Goal: Transaction & Acquisition: Register for event/course

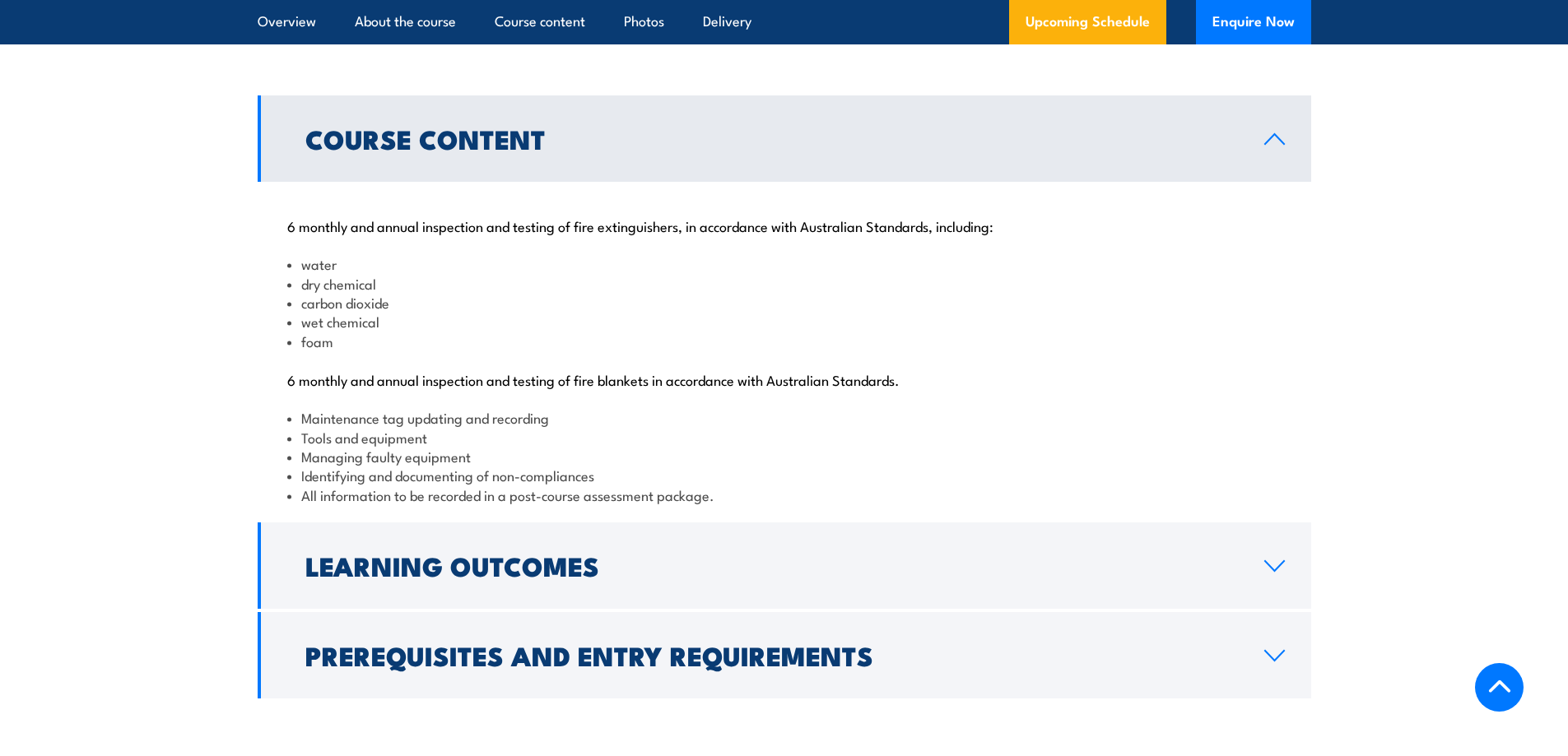
scroll to position [1645, 0]
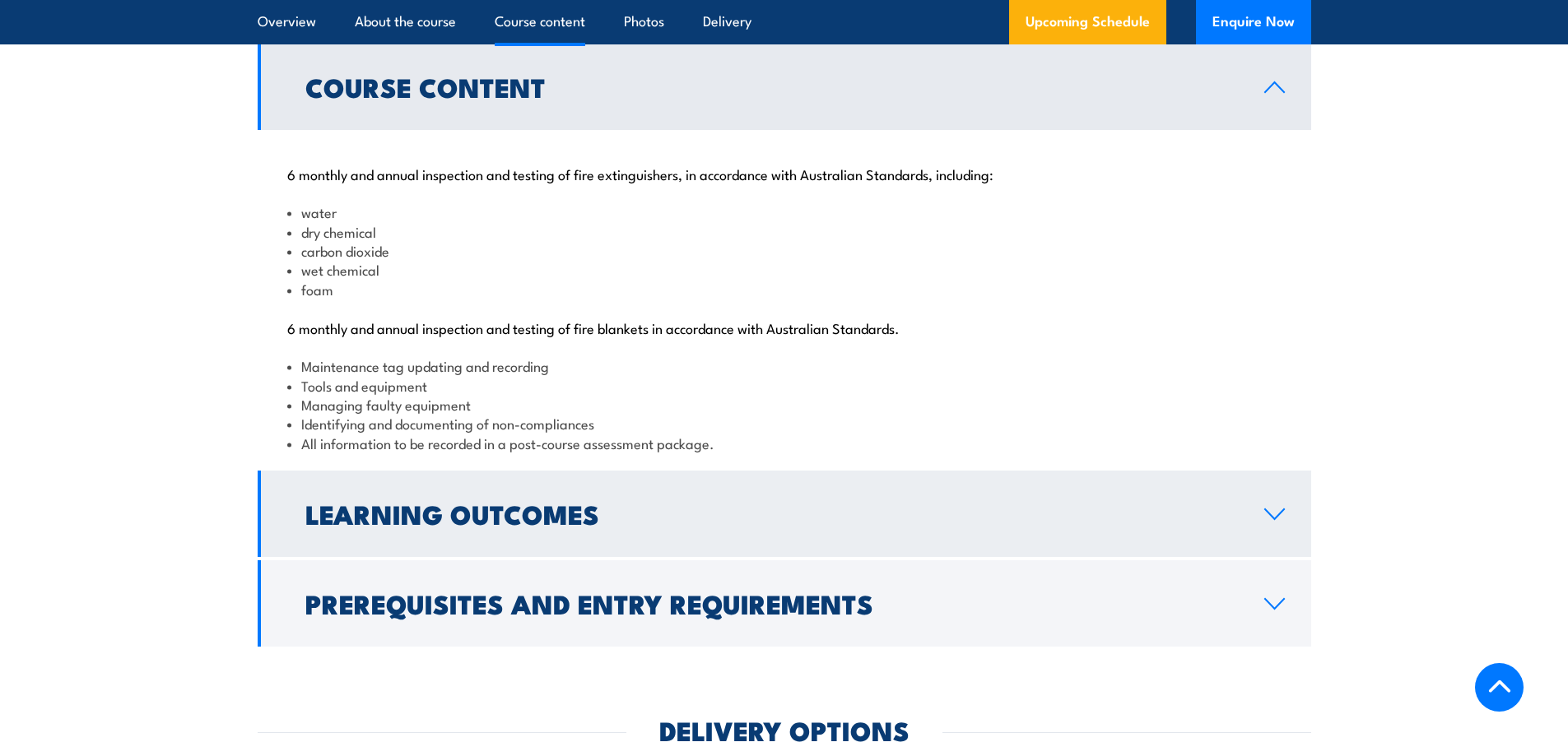
click at [371, 525] on h2 "Learning Outcomes" at bounding box center [772, 513] width 932 height 23
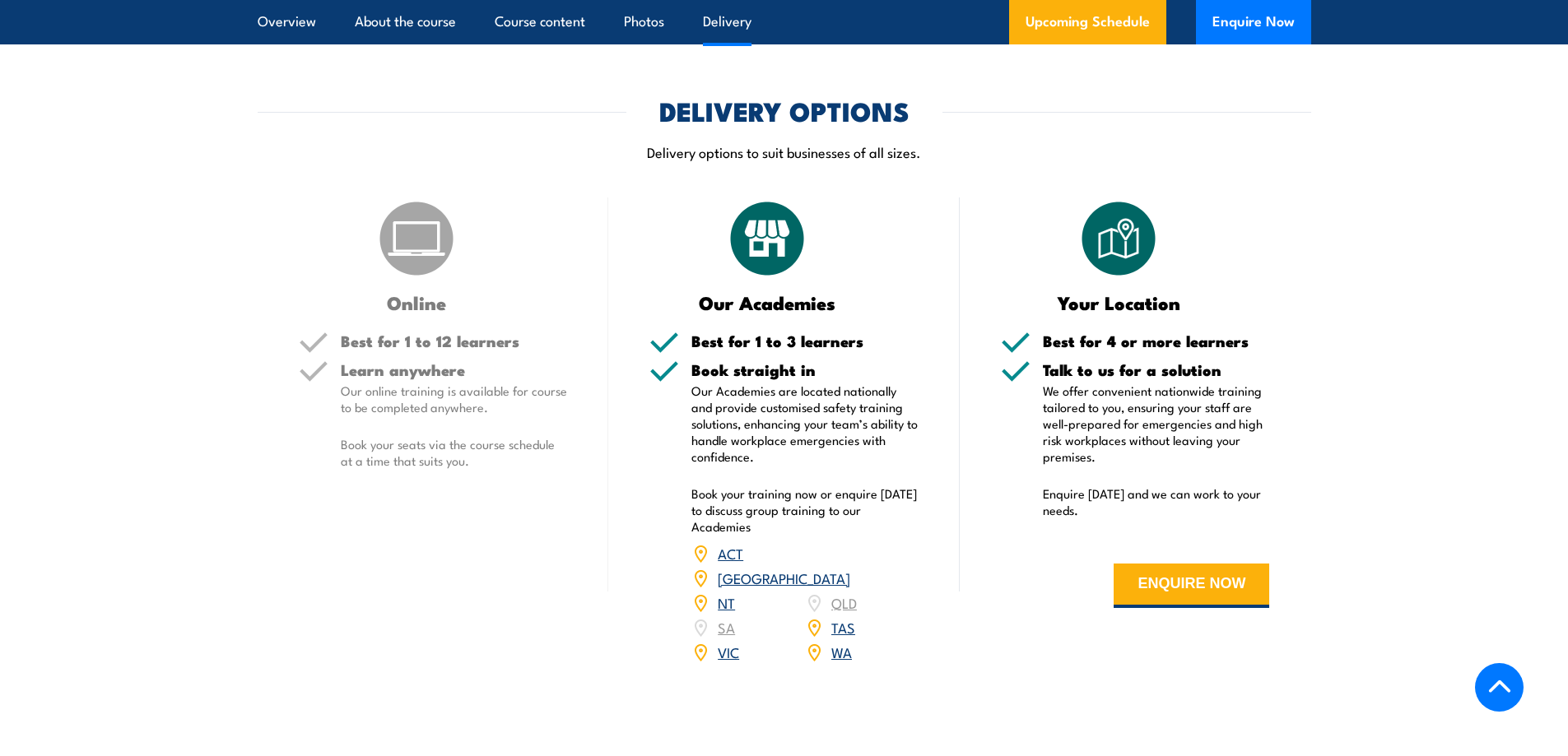
scroll to position [2084, 0]
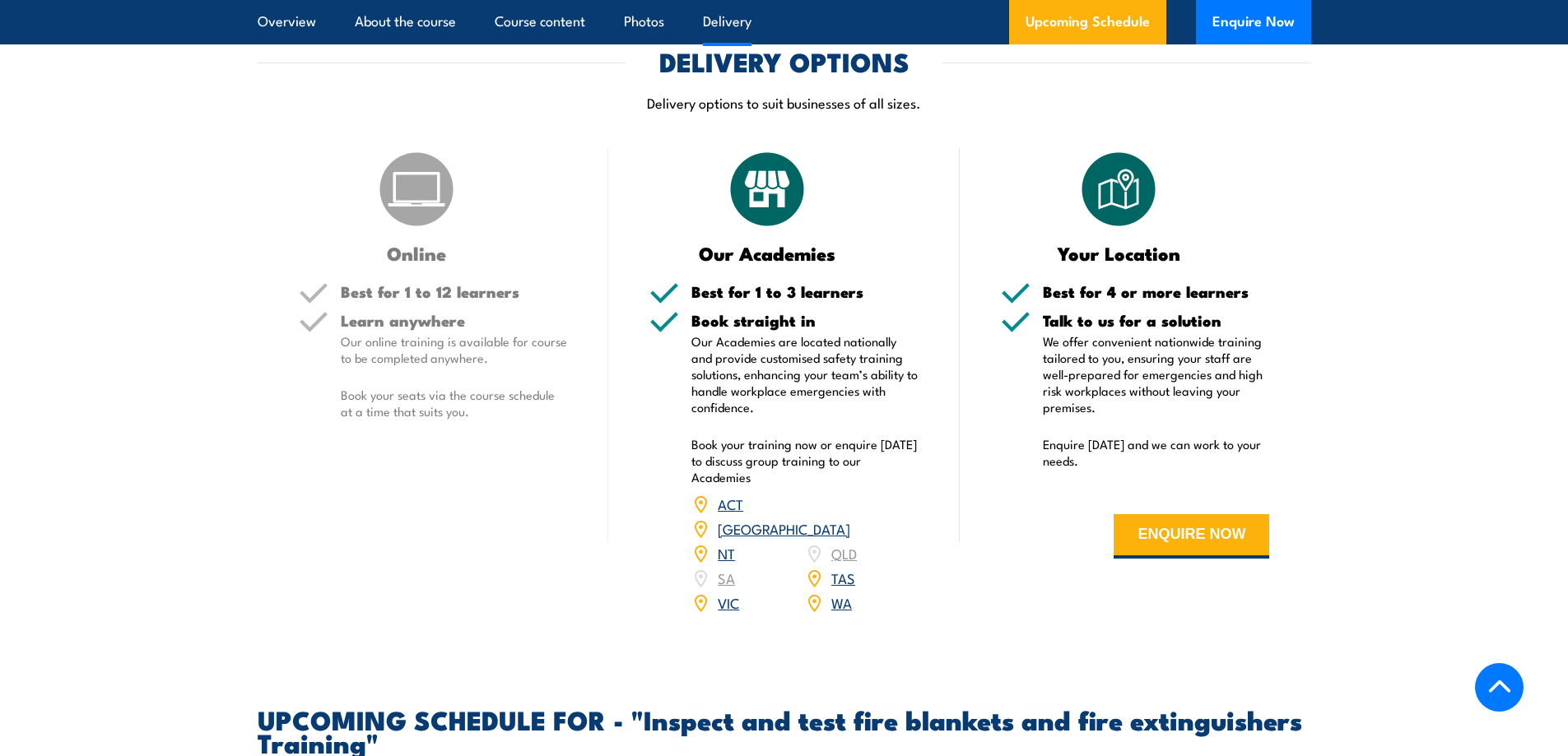
click at [438, 299] on h5 "Best for 1 to 12 learners" at bounding box center [454, 291] width 227 height 15
click at [396, 328] on h5 "Learn anywhere" at bounding box center [454, 320] width 227 height 15
click at [376, 432] on div "Learn anywhere Our online training is available for course to be completed anyw…" at bounding box center [454, 380] width 227 height 134
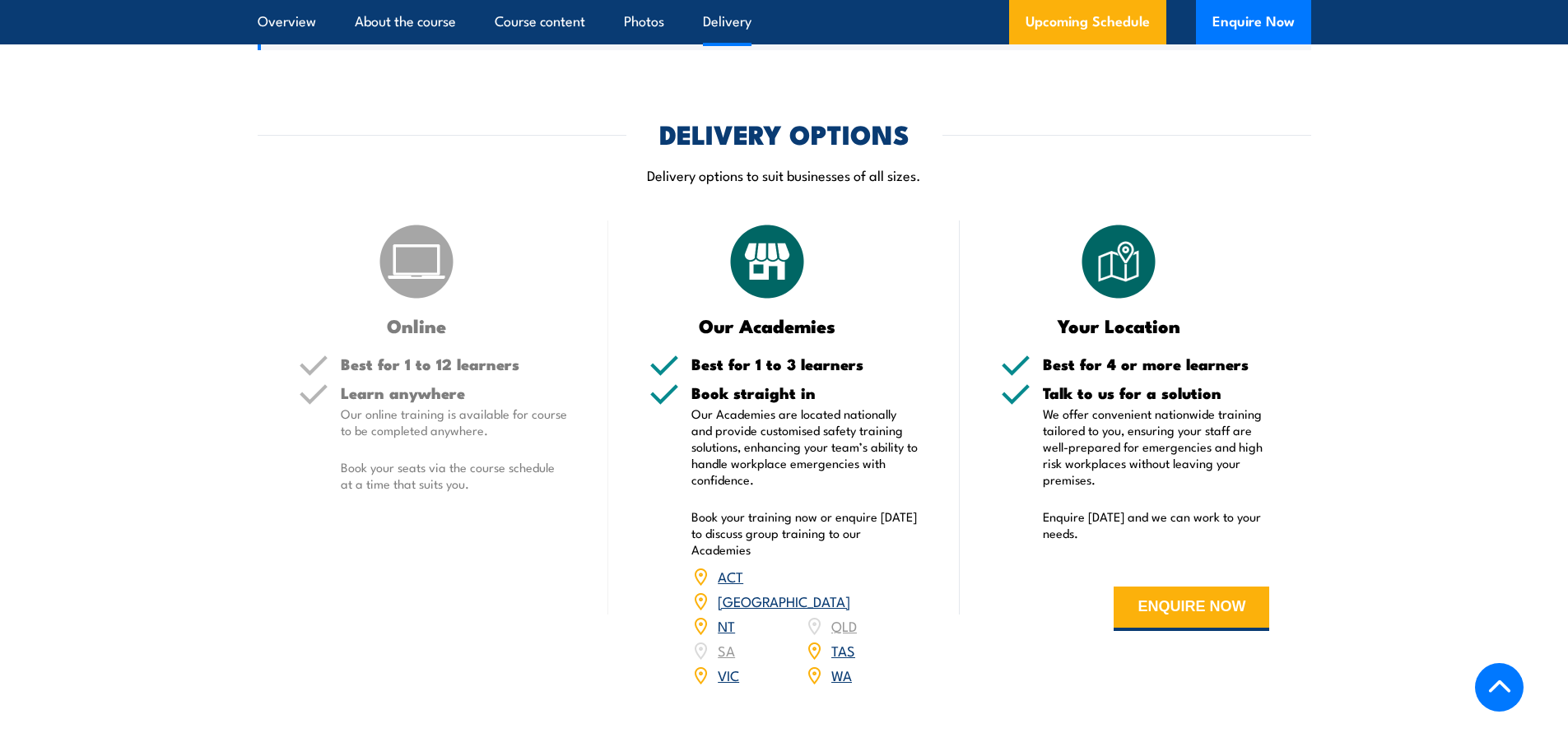
scroll to position [1974, 0]
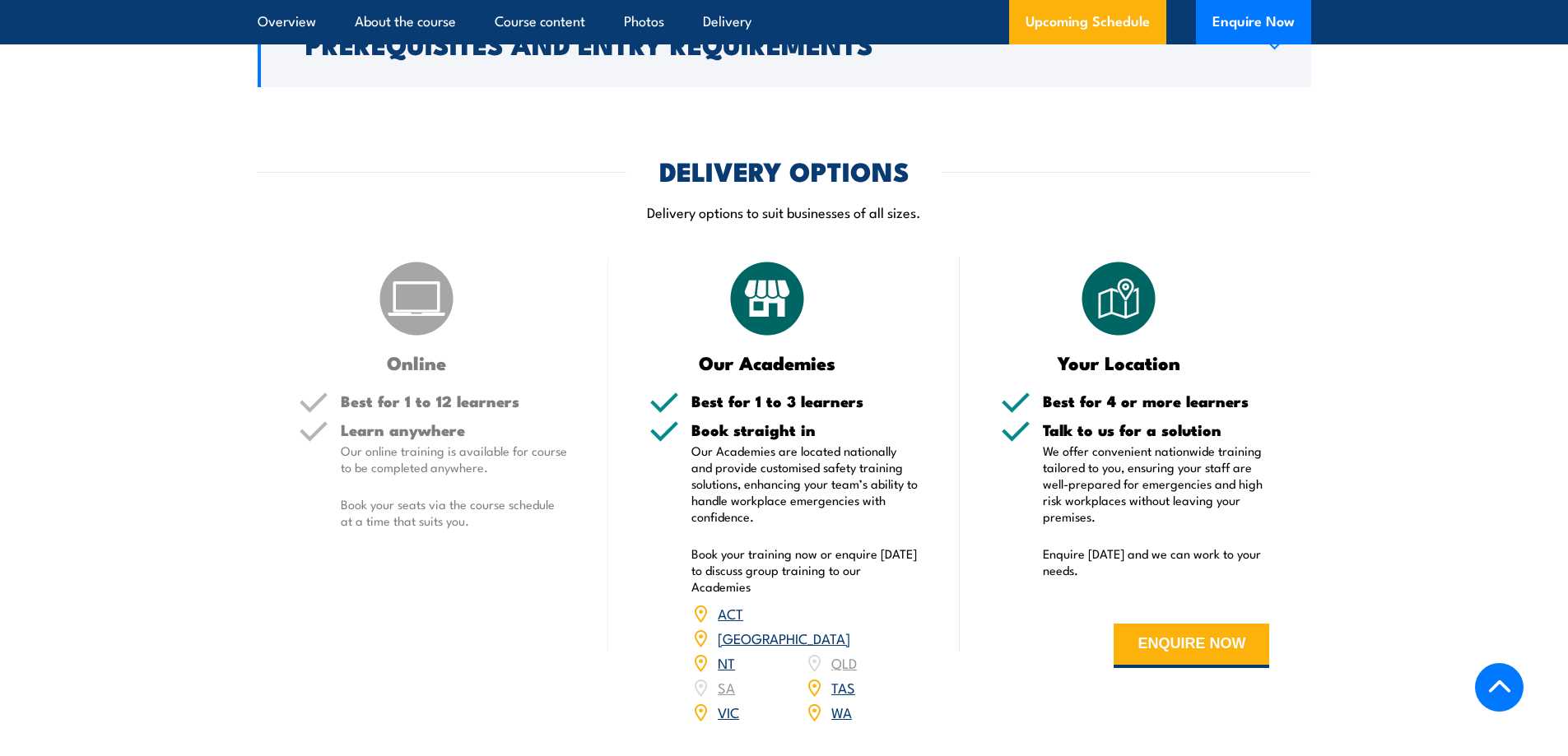
drag, startPoint x: 573, startPoint y: 240, endPoint x: 670, endPoint y: 260, distance: 99.0
click at [575, 240] on div "DELIVERY OPTIONS Delivery options to suit businesses of all sizes." at bounding box center [784, 200] width 1054 height 83
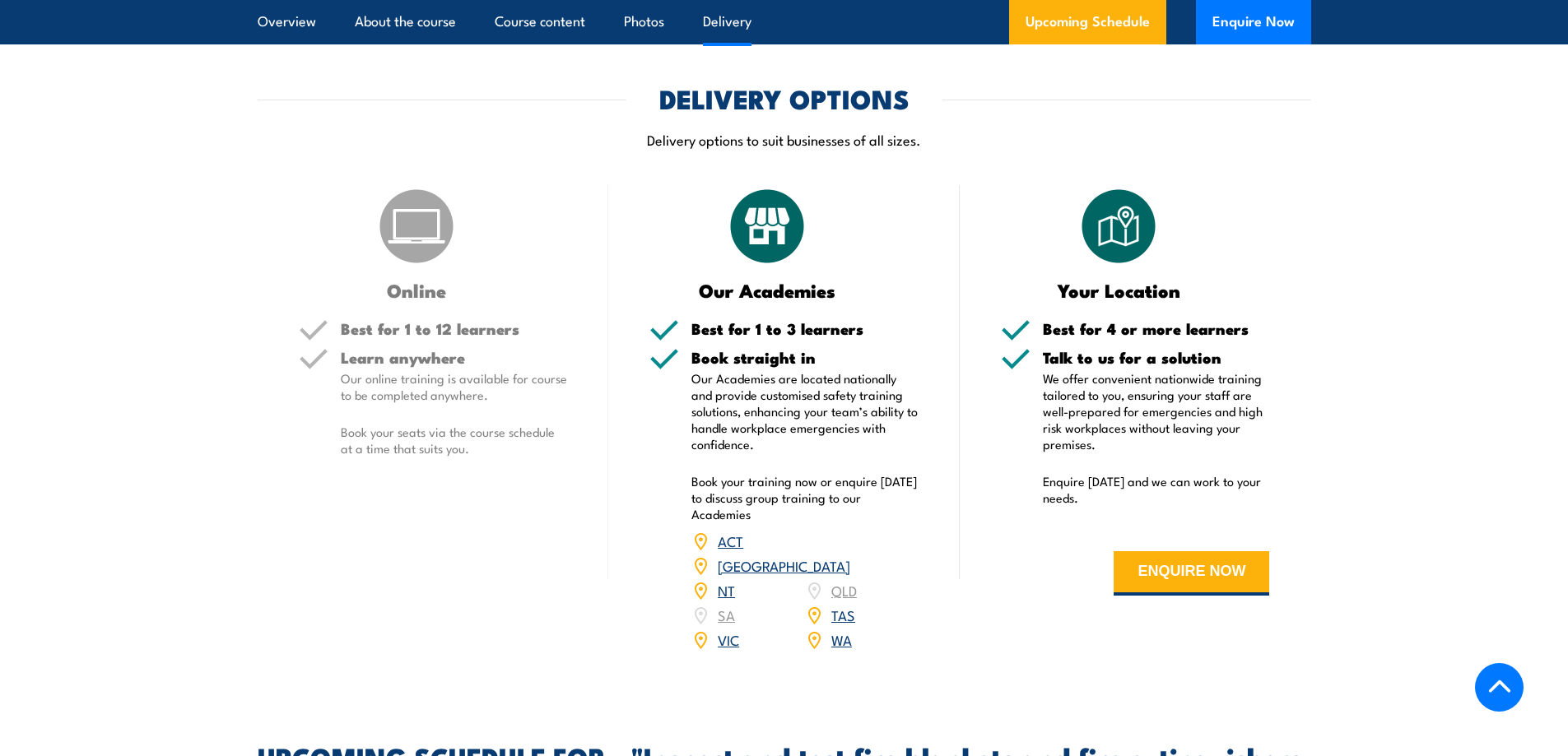
scroll to position [2084, 0]
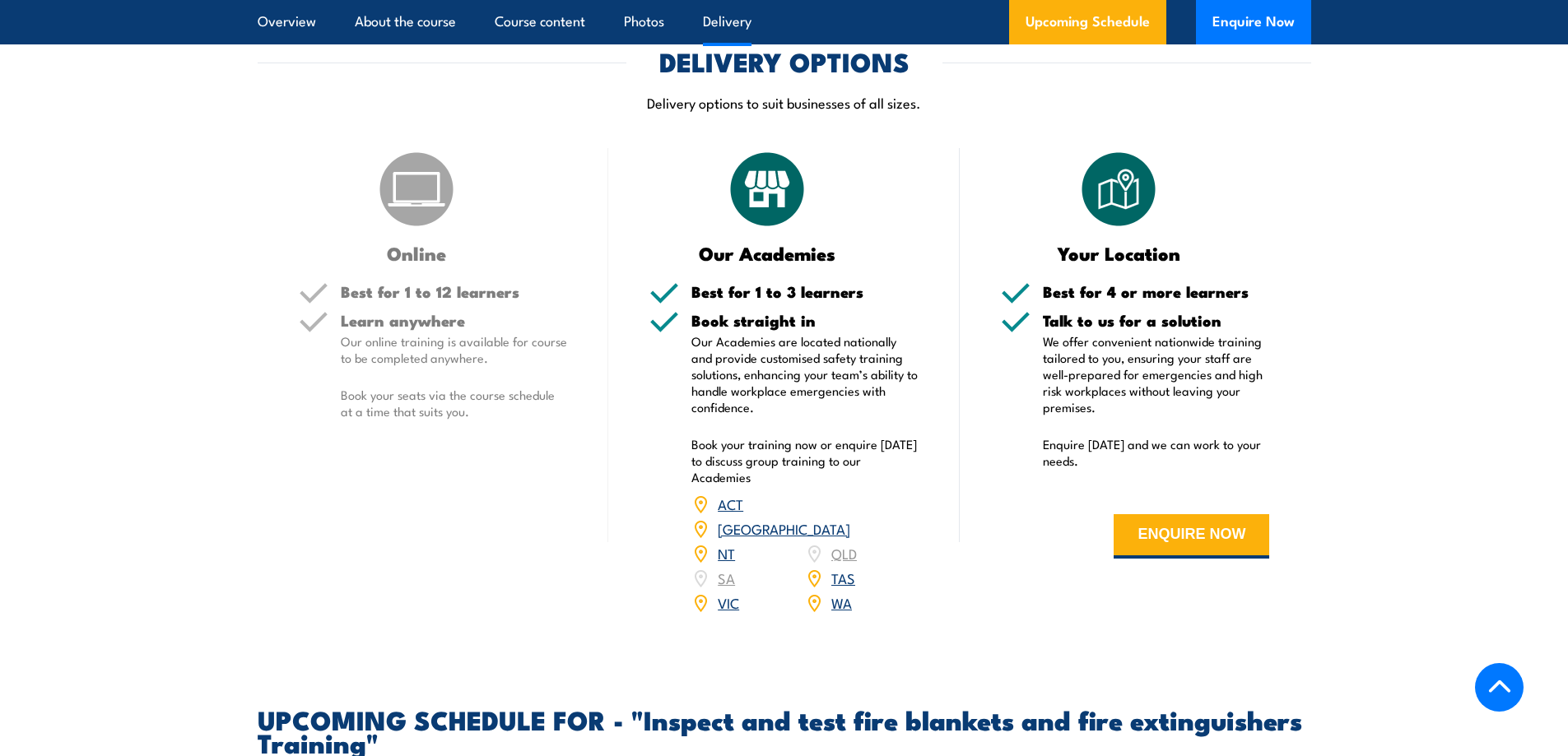
click at [842, 612] on link "WA" at bounding box center [842, 602] width 21 height 20
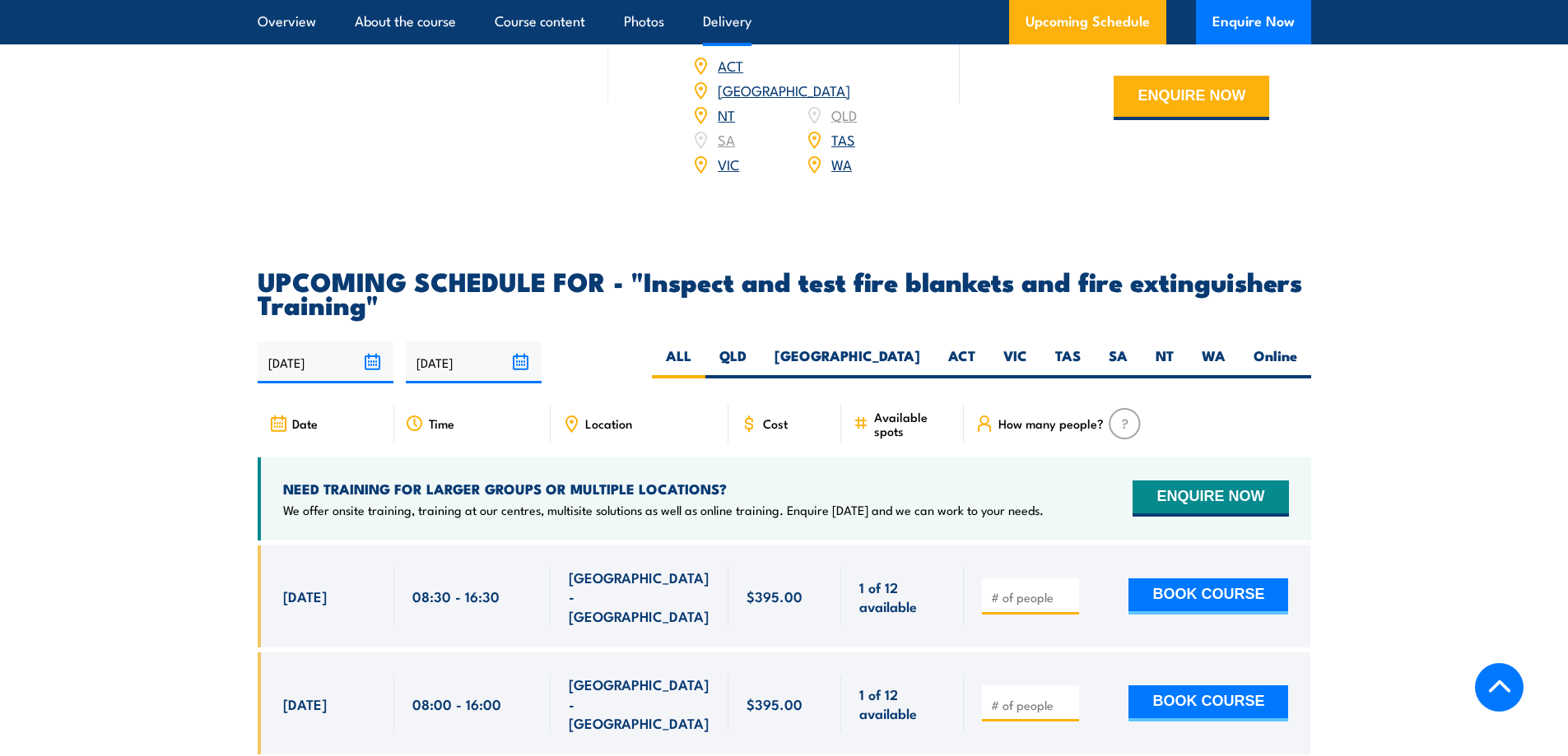
scroll to position [2524, 0]
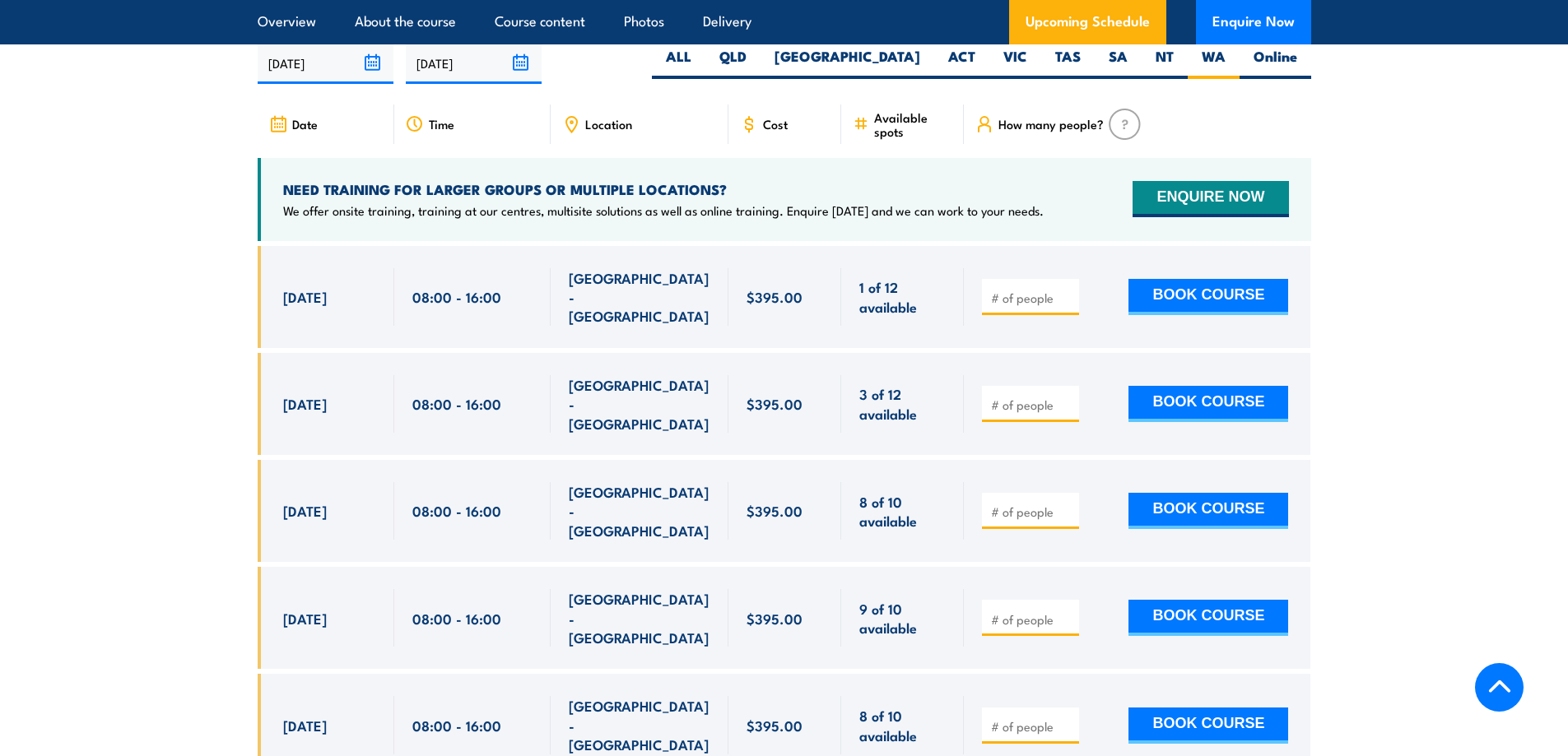
scroll to position [3056, 0]
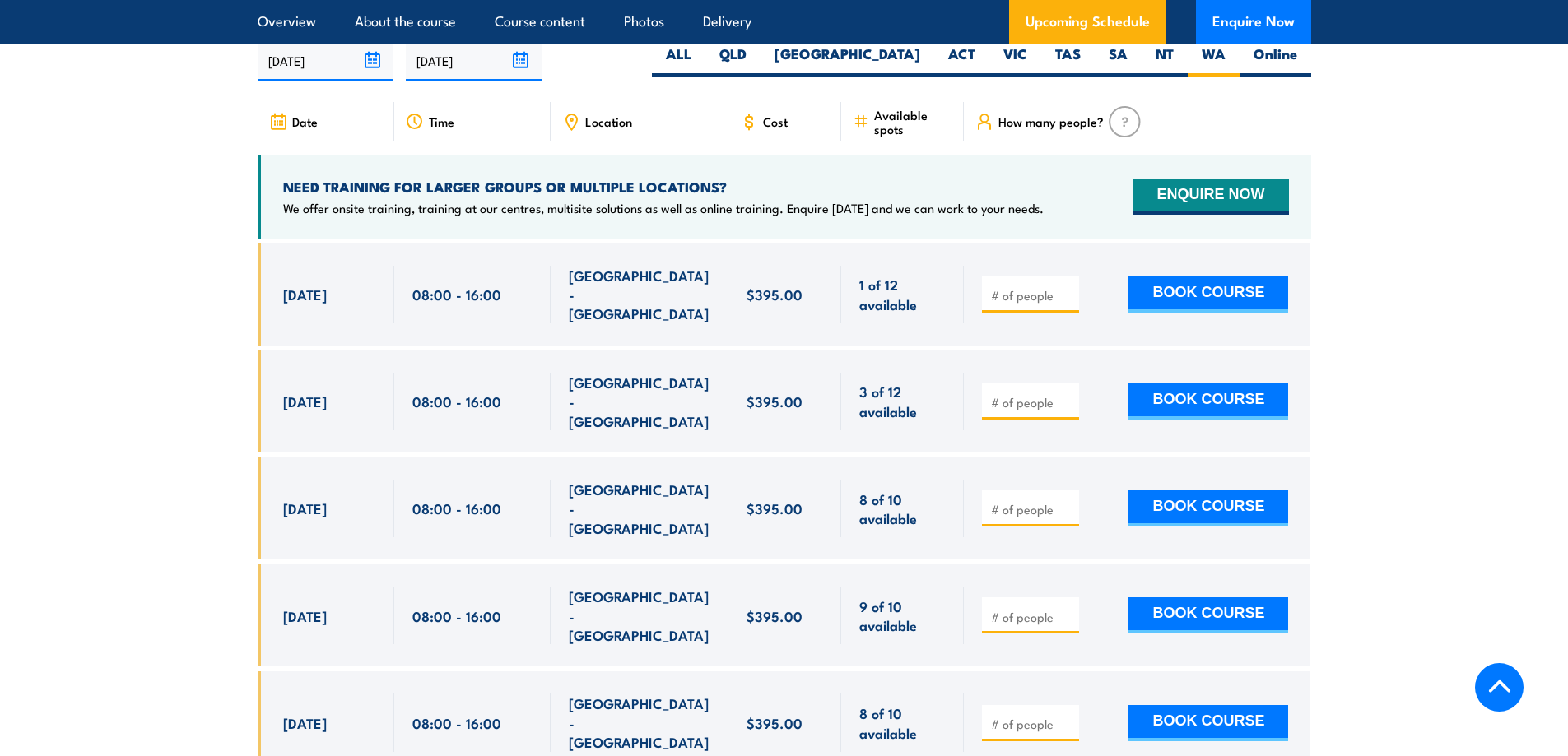
drag, startPoint x: 976, startPoint y: 335, endPoint x: 1008, endPoint y: 321, distance: 34.9
click at [976, 335] on div at bounding box center [1137, 295] width 346 height 102
drag, startPoint x: 871, startPoint y: 393, endPoint x: 891, endPoint y: 406, distance: 23.9
click at [872, 393] on span "3 of 12 available" at bounding box center [902, 401] width 86 height 39
click at [901, 412] on span "3 of 12 available" at bounding box center [902, 401] width 86 height 39
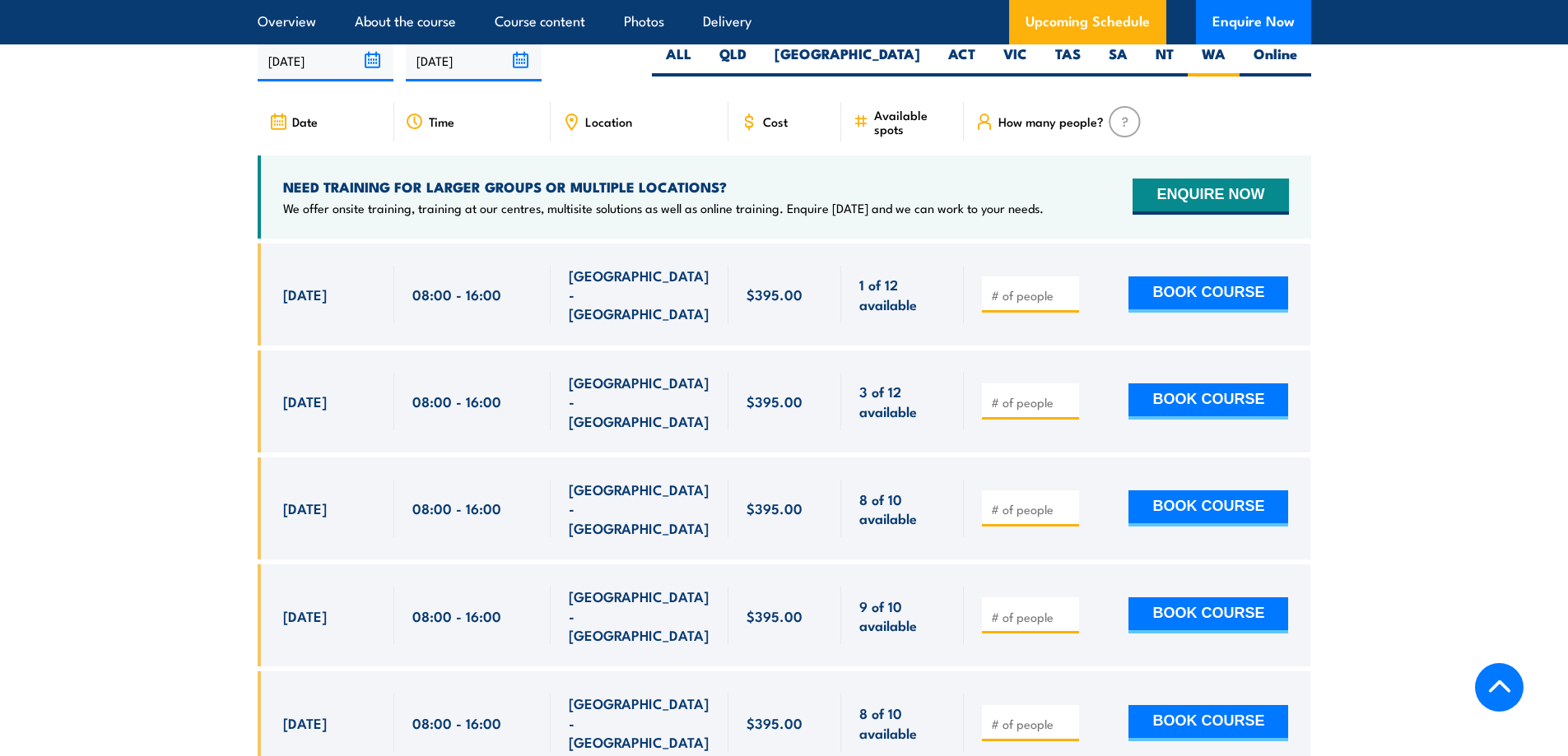
click at [920, 409] on span "3 of 12 available" at bounding box center [902, 401] width 86 height 39
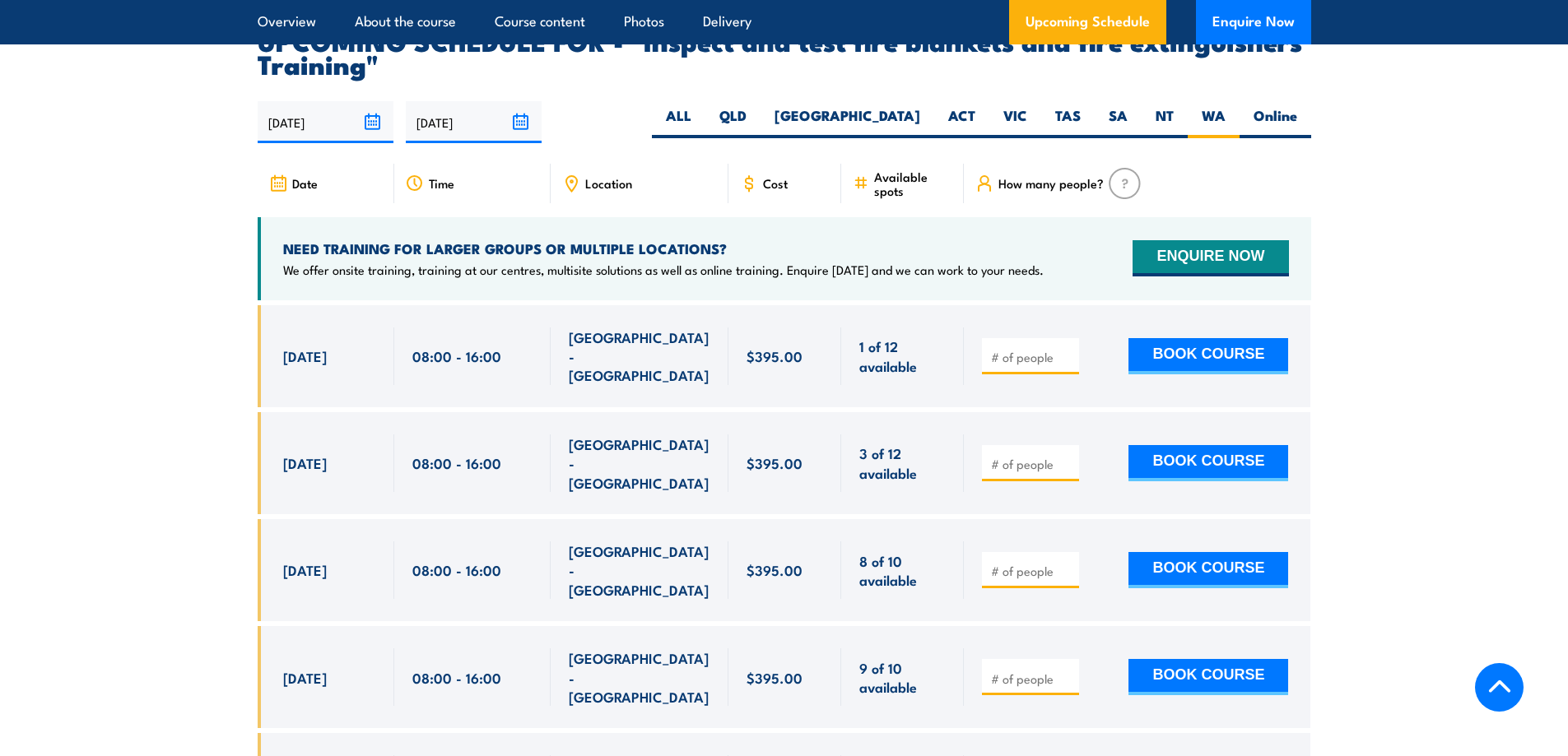
scroll to position [2945, 0]
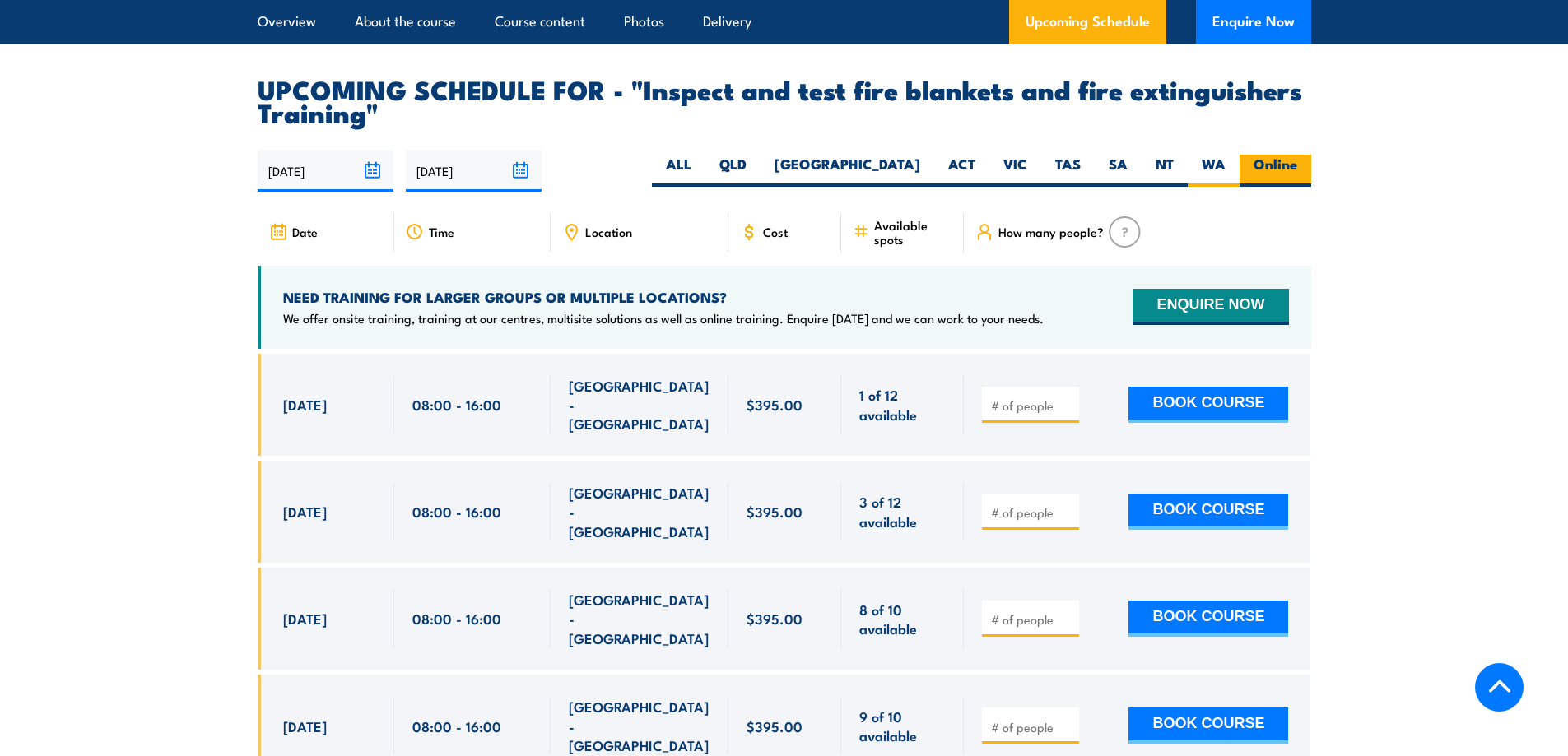
click at [1293, 187] on label "Online" at bounding box center [1275, 170] width 72 height 32
click at [1297, 165] on input "Online" at bounding box center [1302, 160] width 11 height 11
radio input "true"
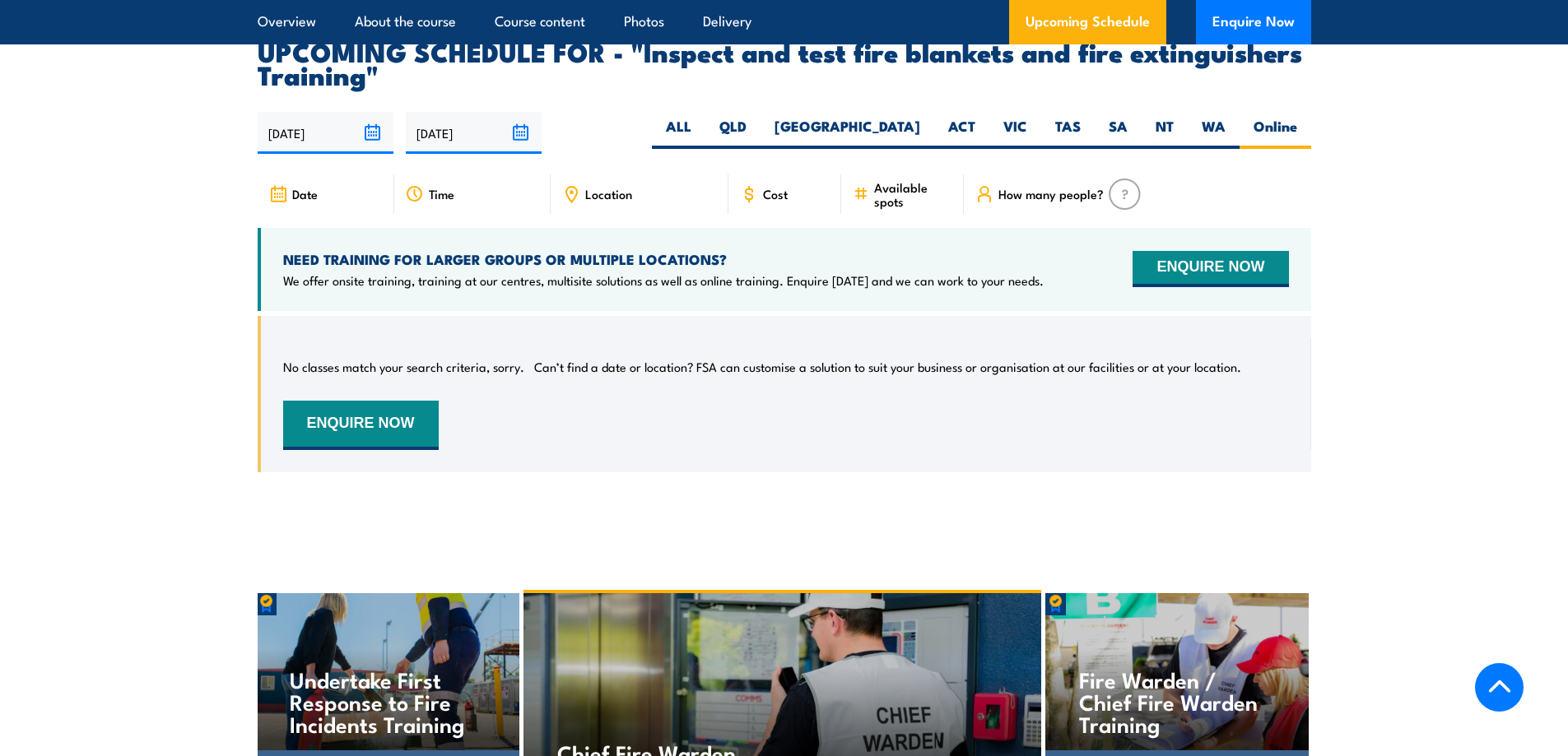
scroll to position [2945, 0]
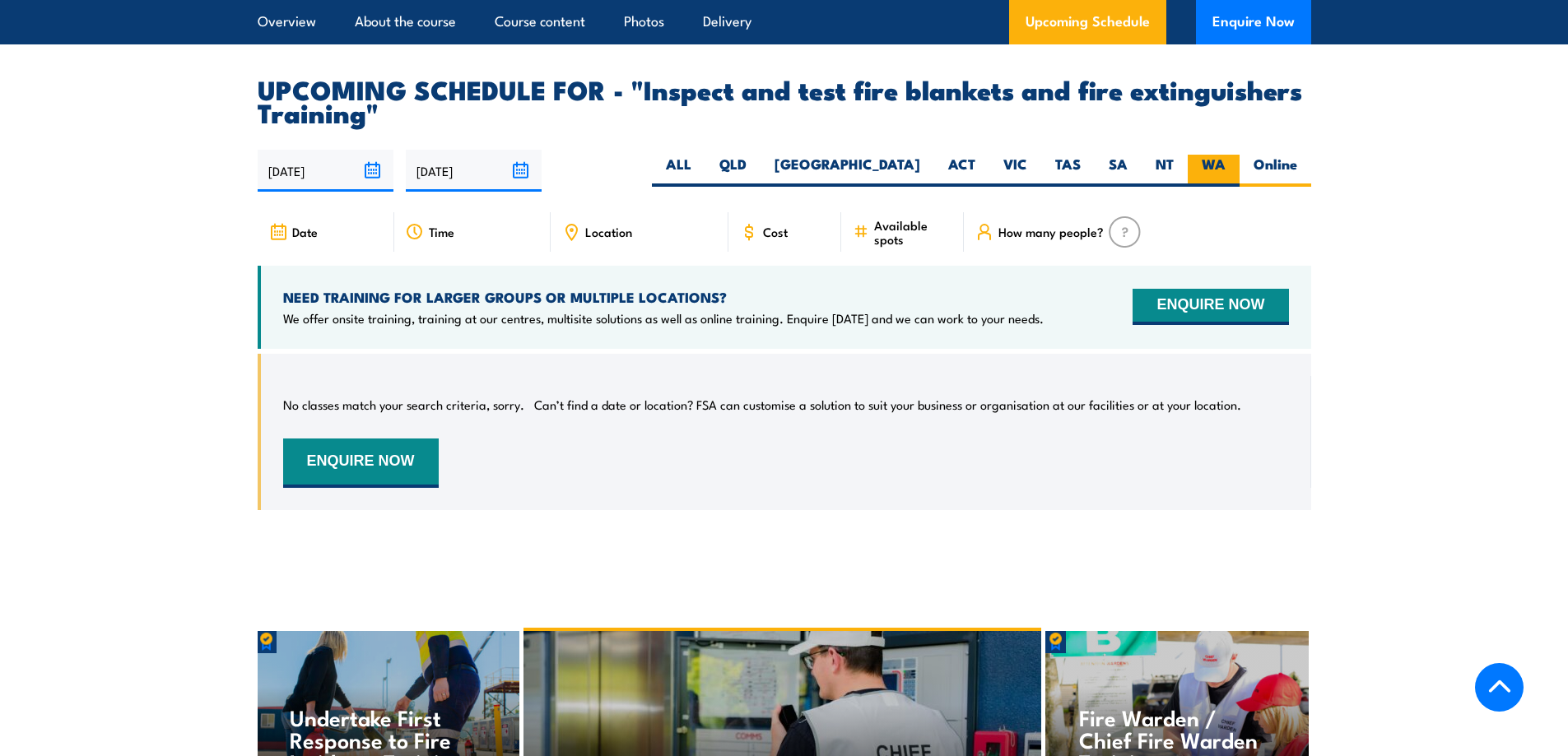
click at [1214, 187] on label "WA" at bounding box center [1213, 170] width 52 height 32
click at [1225, 165] on input "WA" at bounding box center [1231, 160] width 11 height 11
radio input "true"
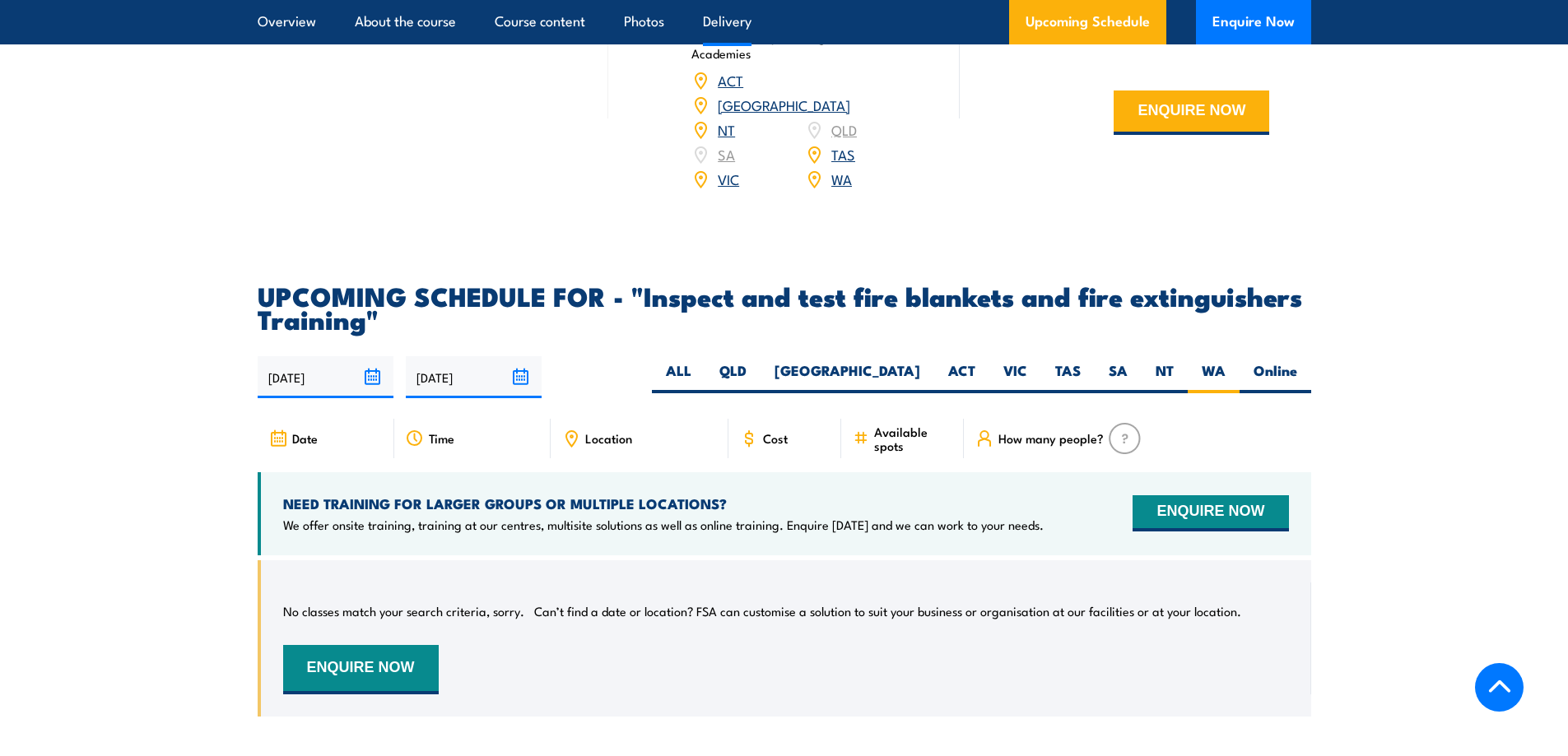
scroll to position [2727, 0]
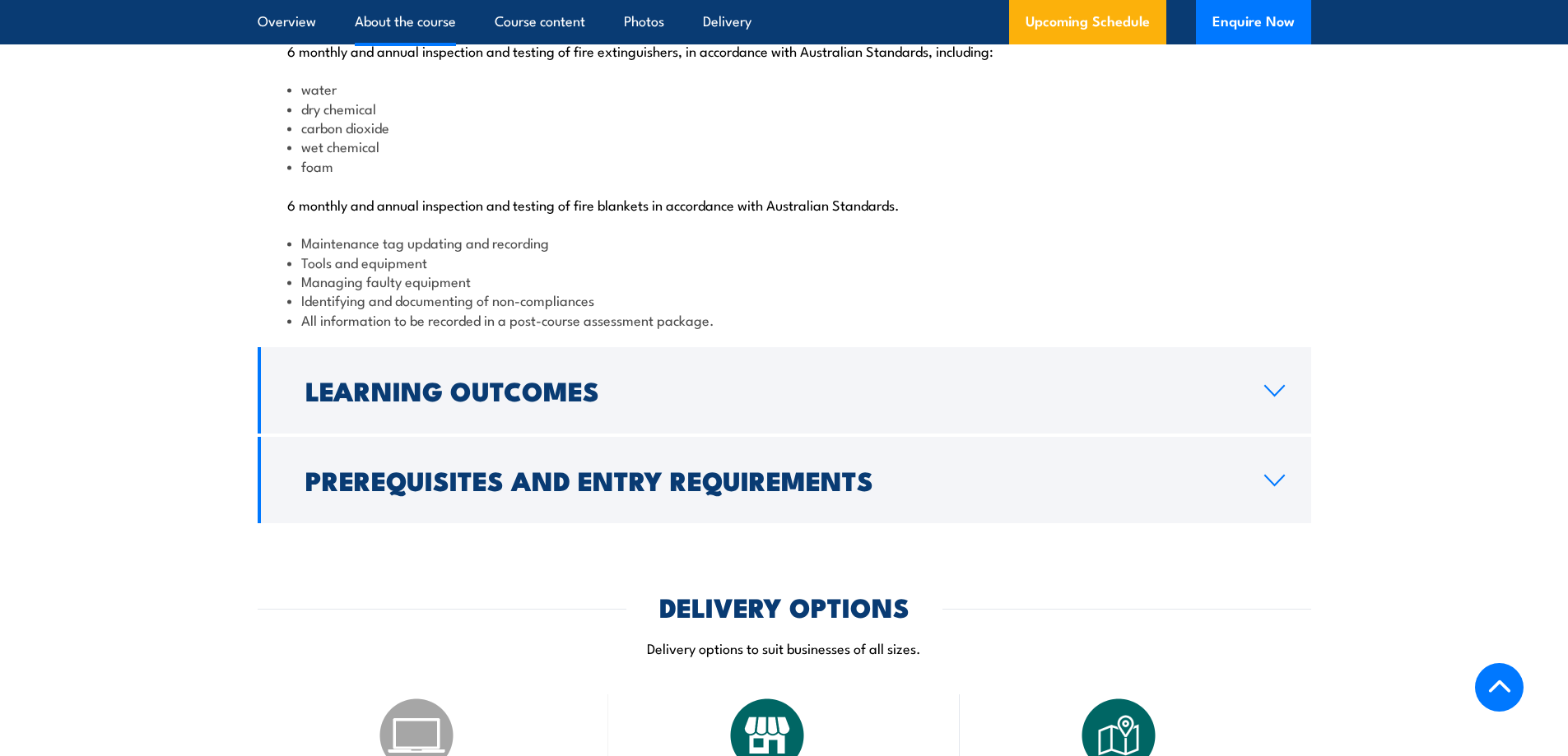
scroll to position [2069, 0]
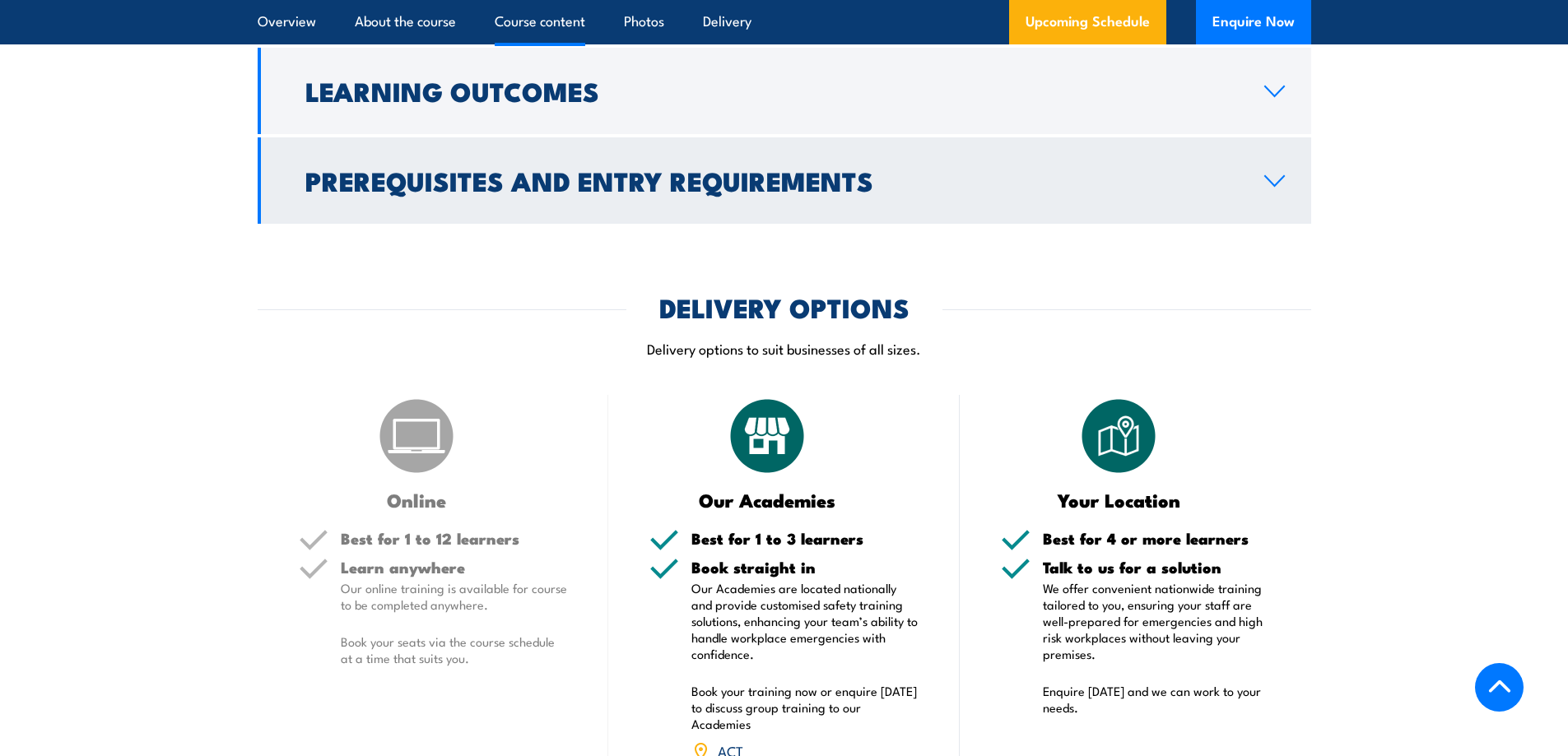
click at [584, 224] on link "Prerequisites and Entry Requirements" at bounding box center [784, 180] width 1054 height 86
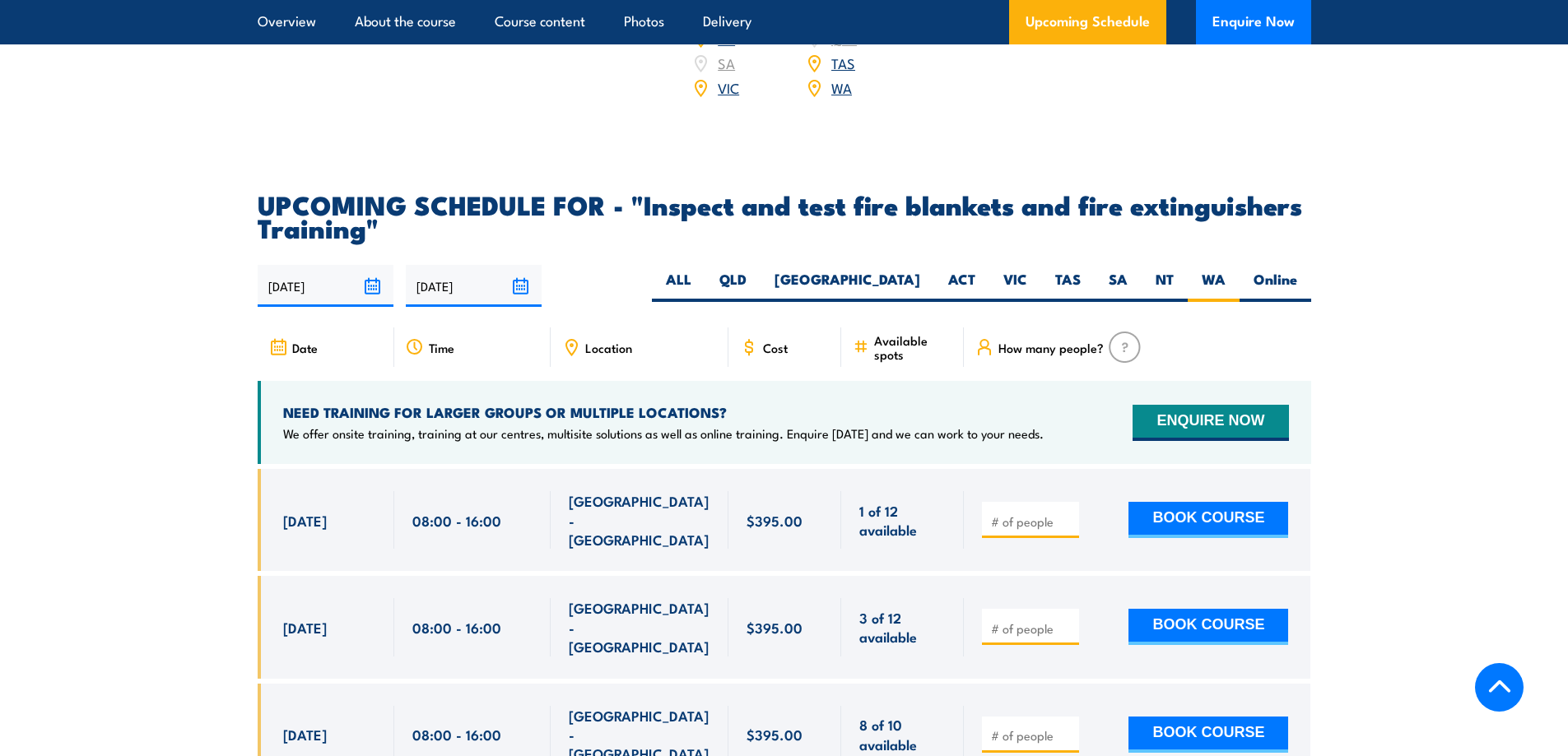
scroll to position [2939, 0]
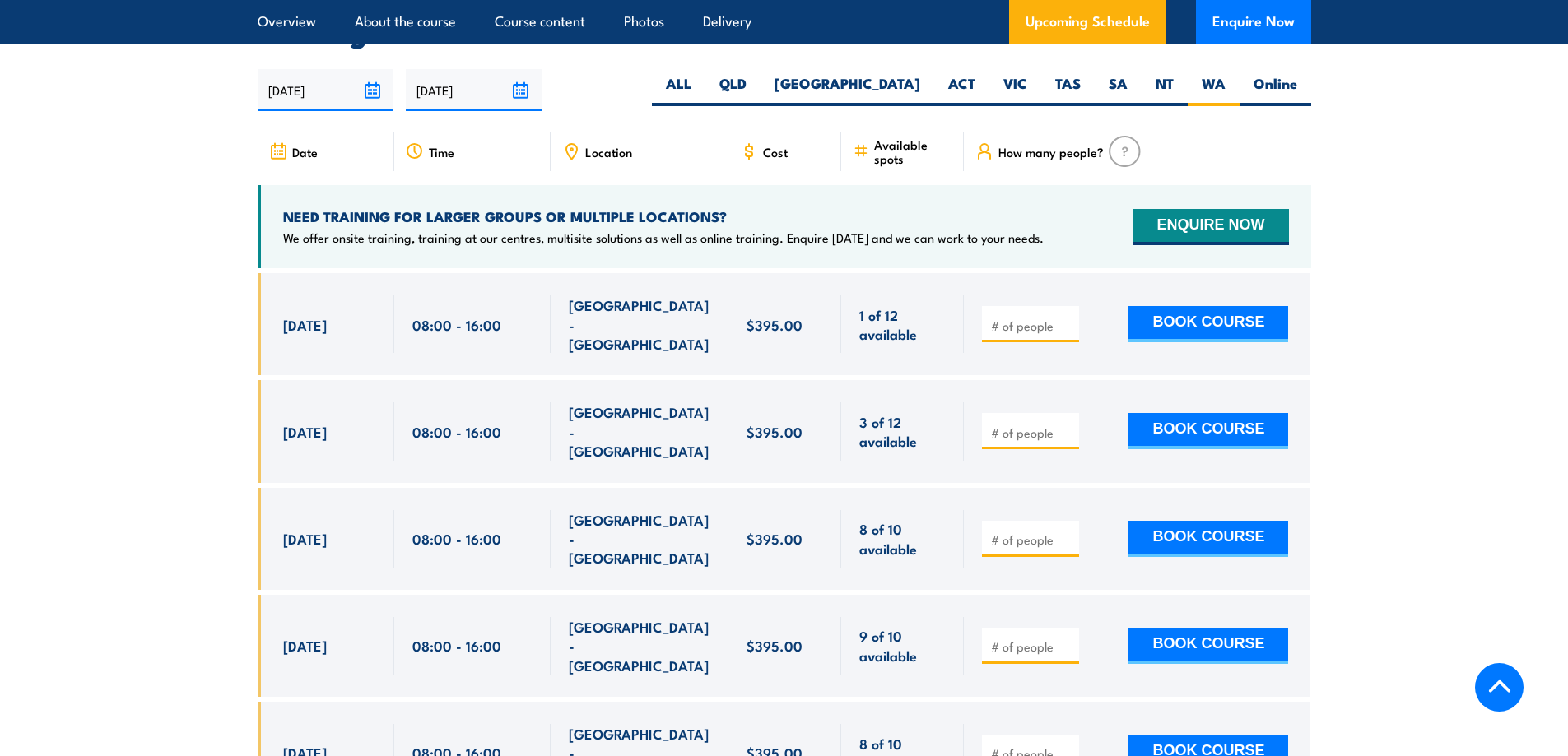
drag, startPoint x: 1041, startPoint y: 352, endPoint x: 1049, endPoint y: 353, distance: 8.1
click at [1042, 334] on input "number" at bounding box center [1032, 325] width 83 height 16
type input "1"
click at [1190, 340] on button "BOOK COURSE" at bounding box center [1208, 325] width 160 height 36
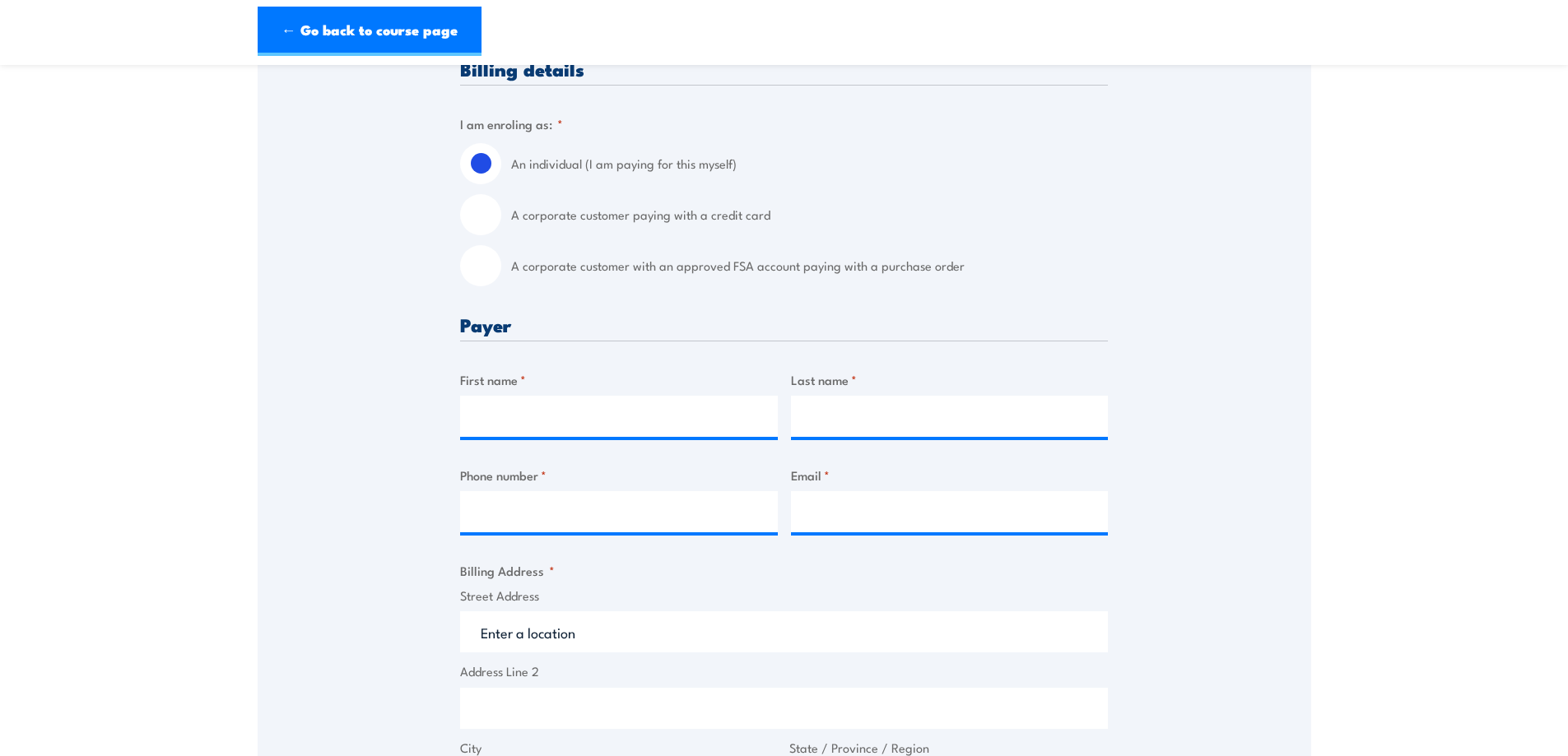
scroll to position [439, 0]
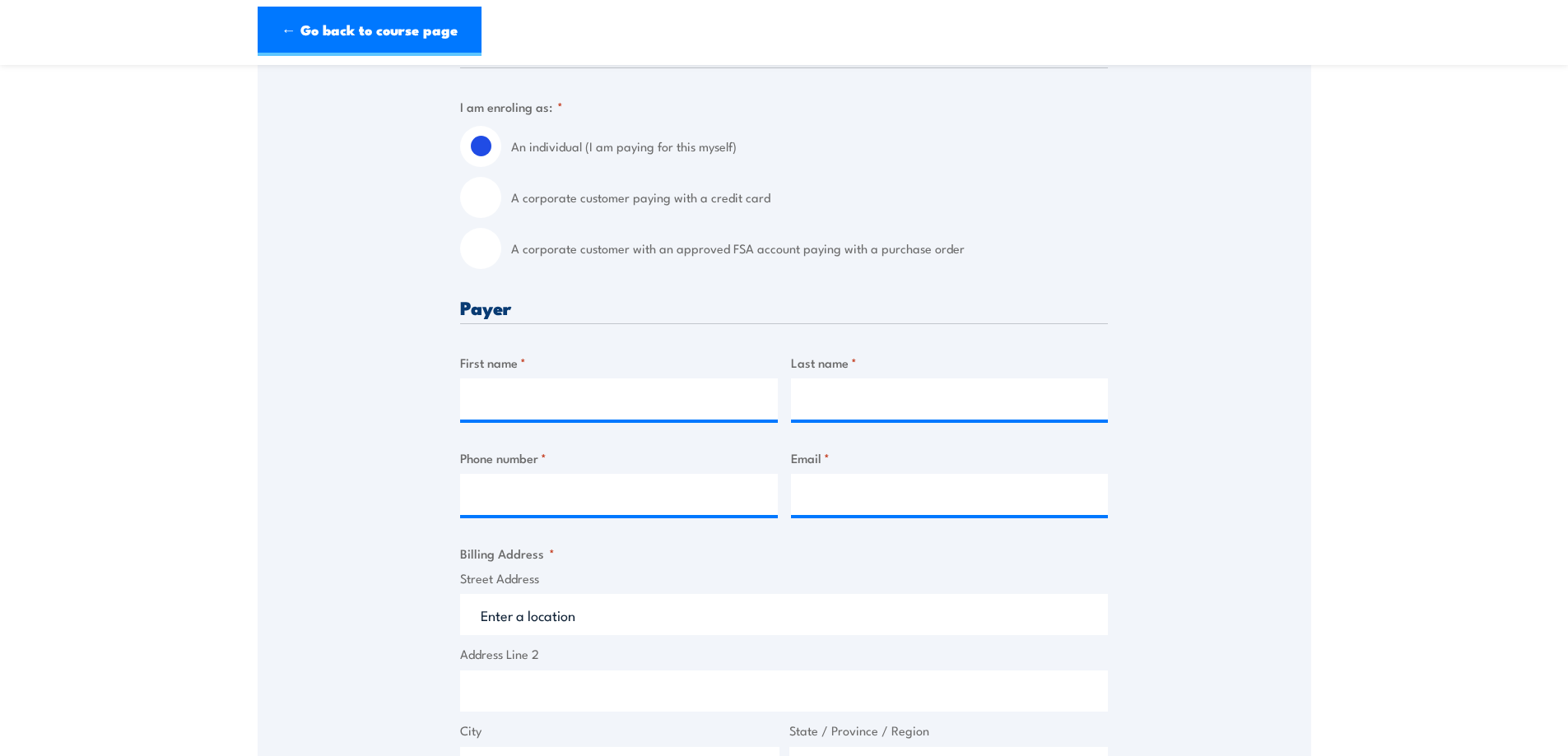
click at [482, 193] on input "A corporate customer paying with a credit card" at bounding box center [480, 197] width 41 height 41
radio input "true"
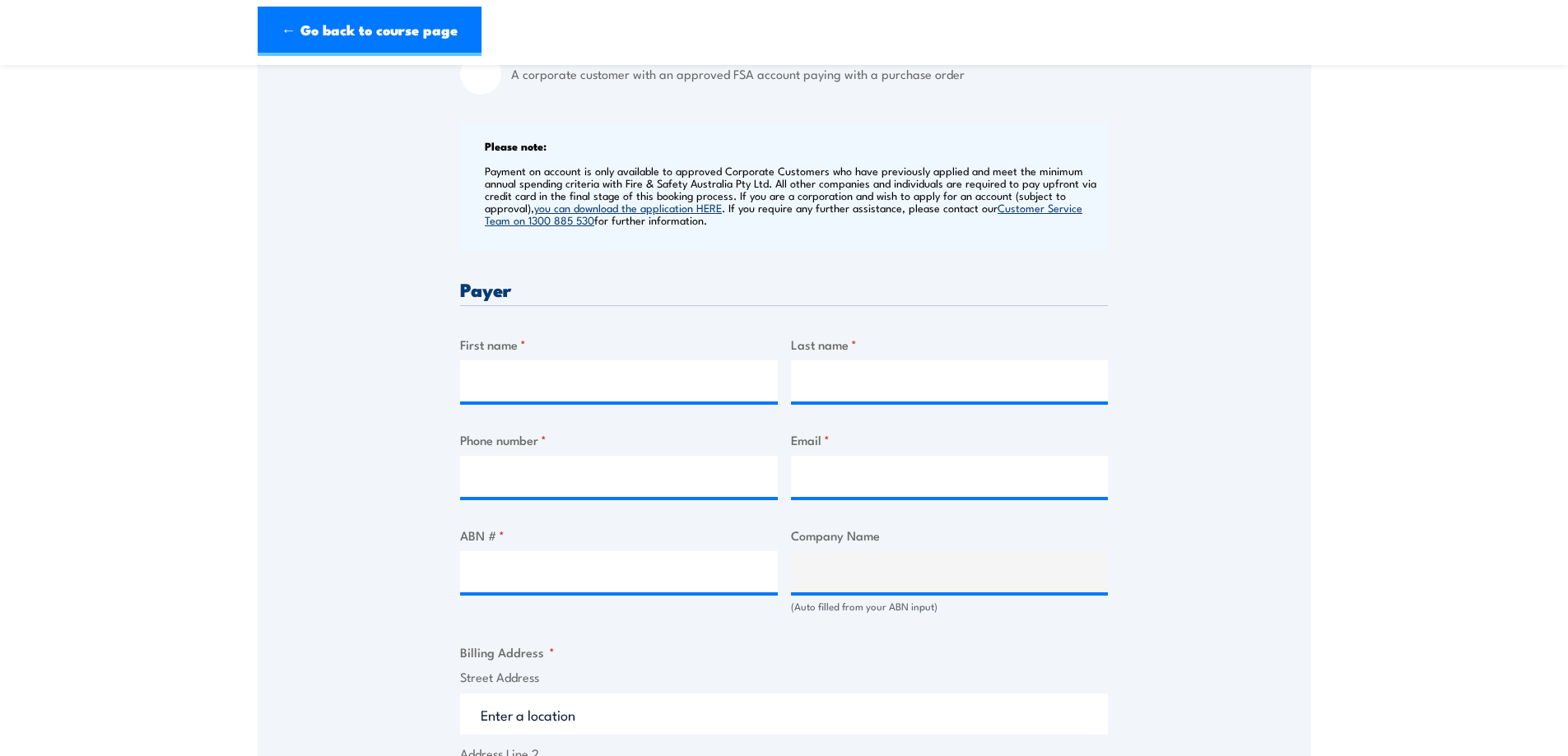
scroll to position [987, 0]
